Goal: Navigation & Orientation: Go to known website

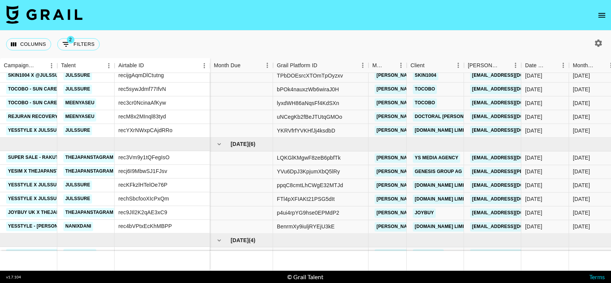
scroll to position [139, 0]
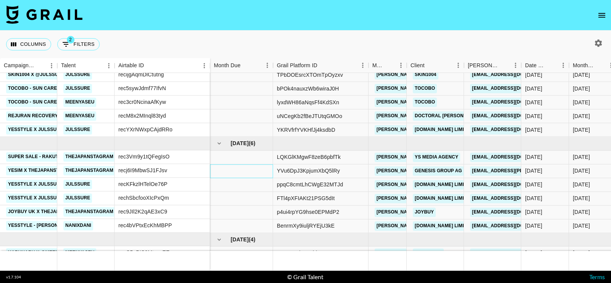
click at [265, 170] on div at bounding box center [241, 171] width 63 height 14
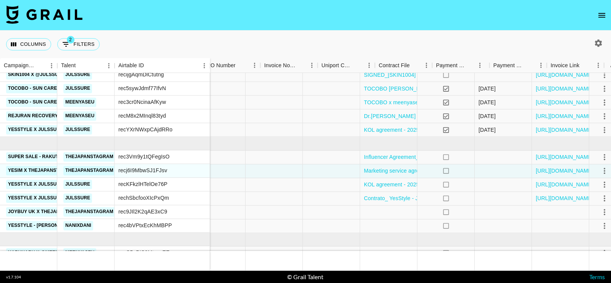
scroll to position [139, 856]
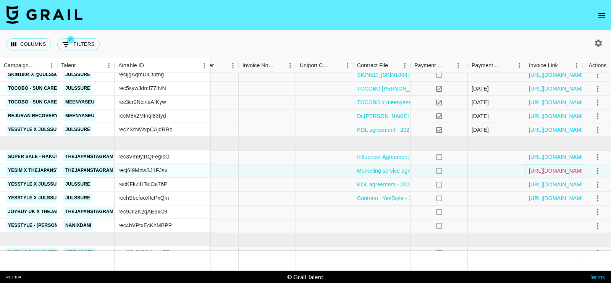
click at [554, 170] on link "[URL][DOMAIN_NAME]" at bounding box center [558, 171] width 58 height 8
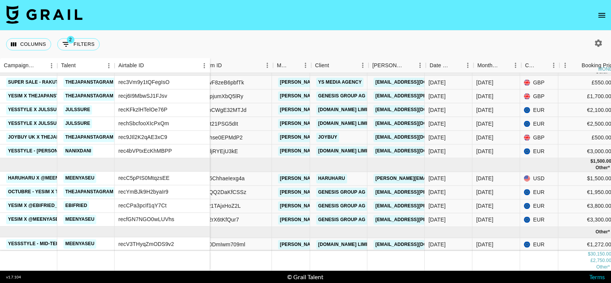
scroll to position [213, 95]
click at [331, 179] on link "HARUHARU" at bounding box center [332, 179] width 31 height 10
